Goal: Information Seeking & Learning: Learn about a topic

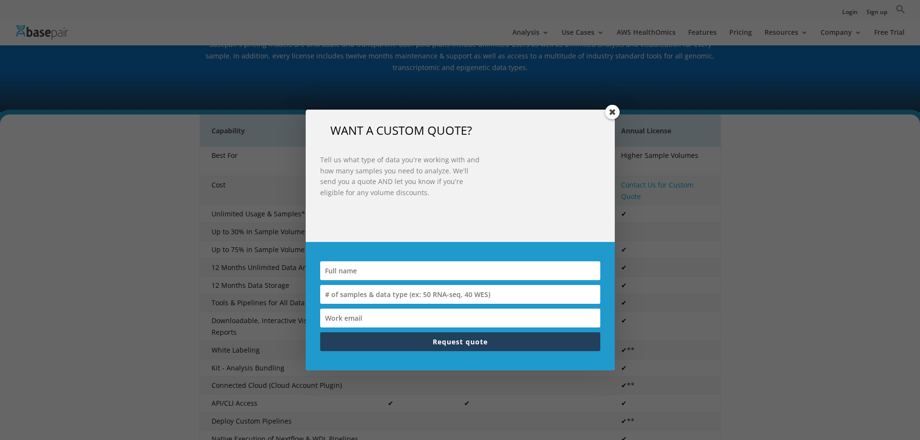
scroll to position [135, 0]
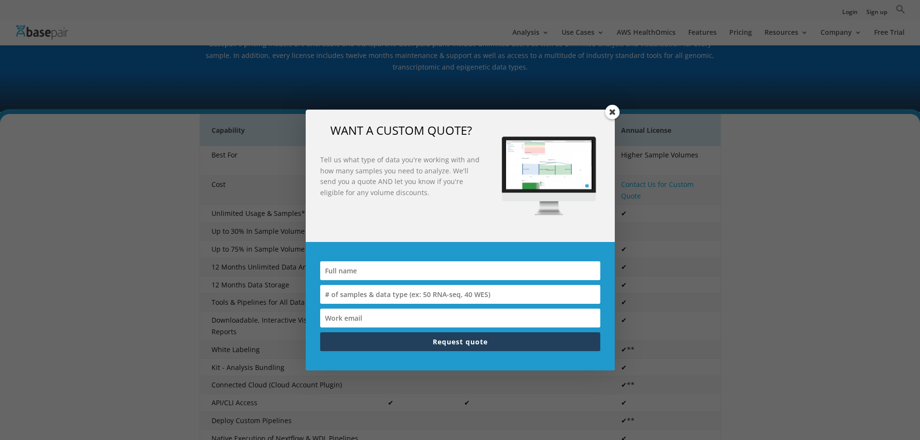
click at [611, 114] on span at bounding box center [612, 112] width 14 height 14
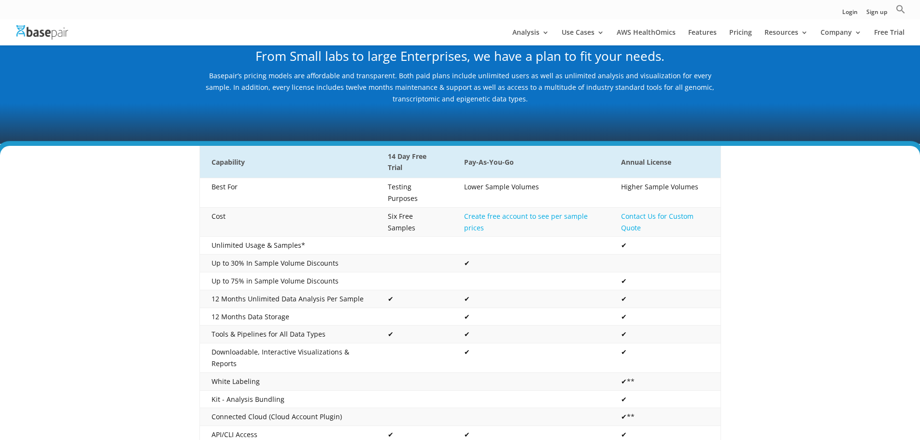
scroll to position [0, 0]
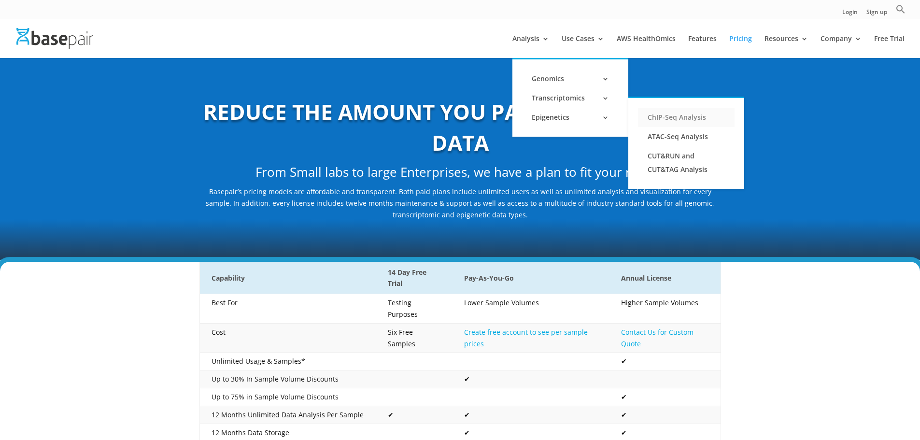
click at [673, 119] on link "ChIP-Seq Analysis" at bounding box center [686, 117] width 97 height 19
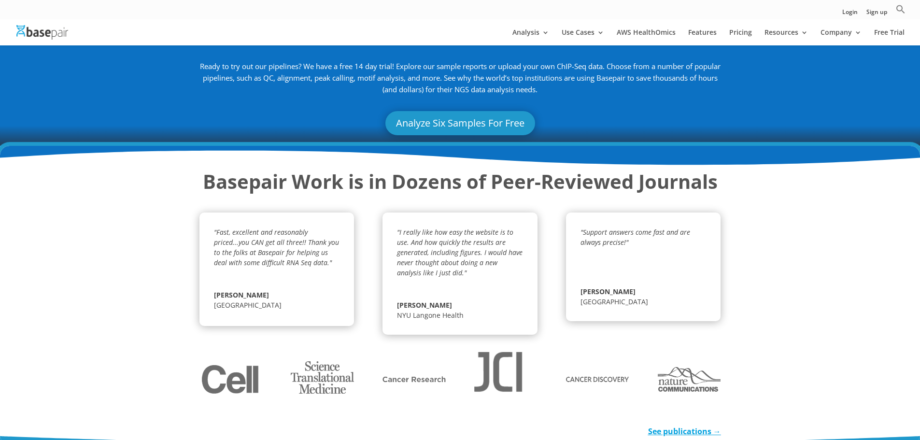
scroll to position [1460, 0]
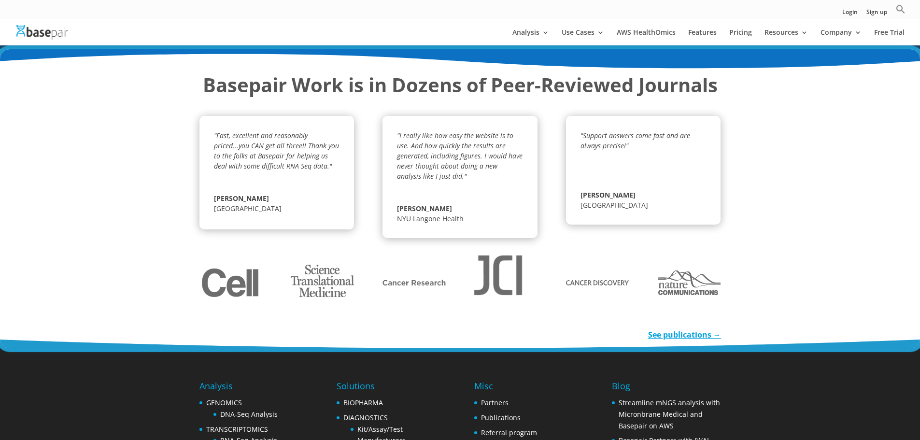
click at [100, 297] on div "Basepair Work is in Dozens of Peer-Reviewed Journals "Fast, excellent and reaso…" at bounding box center [460, 198] width 920 height 299
